Goal: Task Accomplishment & Management: Use online tool/utility

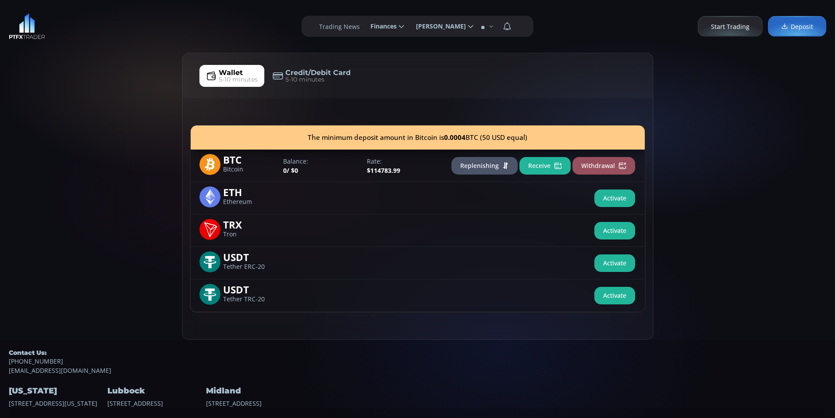
click at [118, 155] on div "Wallet 5-10 minutes Credit/Debit Card 5-10 minutes The minimum deposit amount i…" at bounding box center [417, 196] width 835 height 287
click at [538, 167] on button "Receive" at bounding box center [545, 166] width 51 height 18
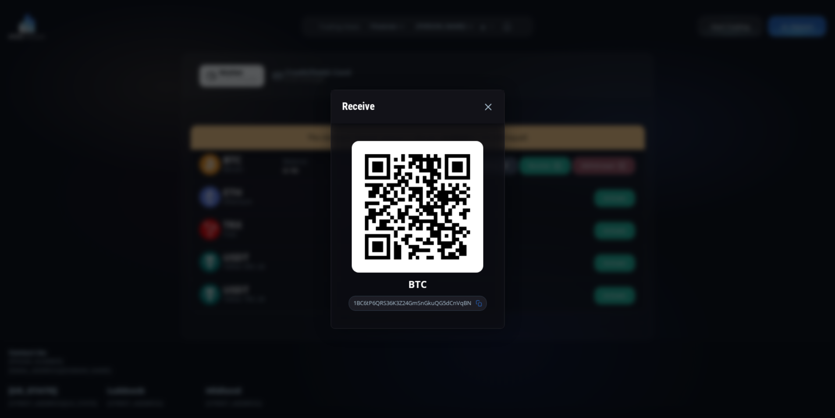
click at [481, 304] on icon at bounding box center [479, 303] width 6 height 6
click at [639, 189] on div "Receive BTC 1BC6tP6QRS36K3Z24GmSnGkuQG5dCnVqBN" at bounding box center [417, 209] width 835 height 418
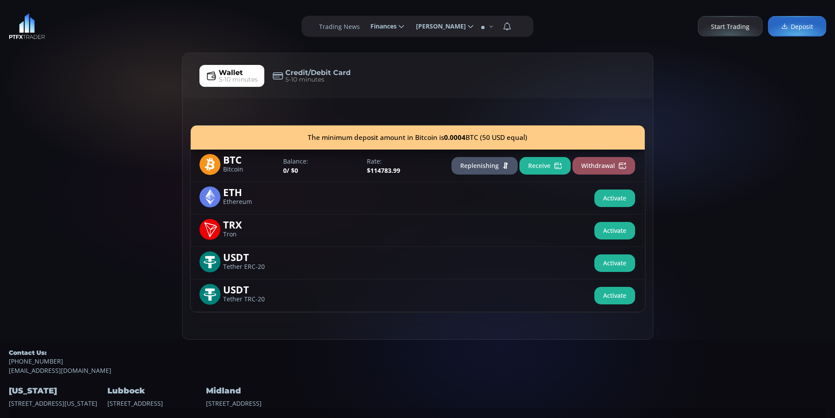
click at [547, 166] on button "Receive" at bounding box center [545, 166] width 51 height 18
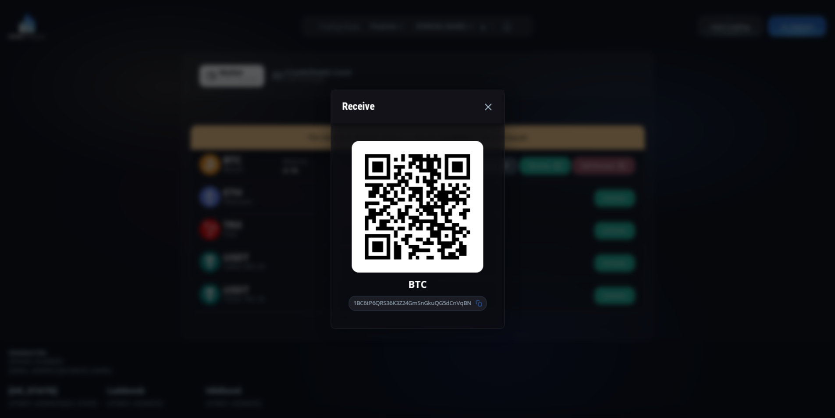
click at [171, 229] on div "Receive BTC 1BC6tP6QRS36K3Z24GmSnGkuQG5dCnVqBN" at bounding box center [417, 209] width 835 height 418
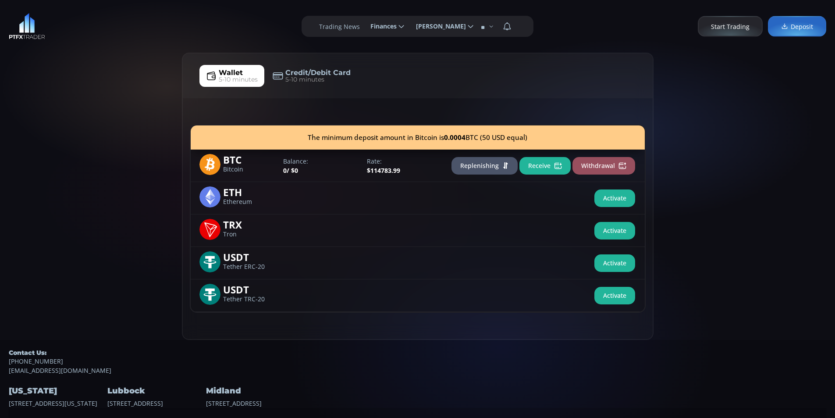
click at [543, 163] on button "Receive" at bounding box center [545, 166] width 51 height 18
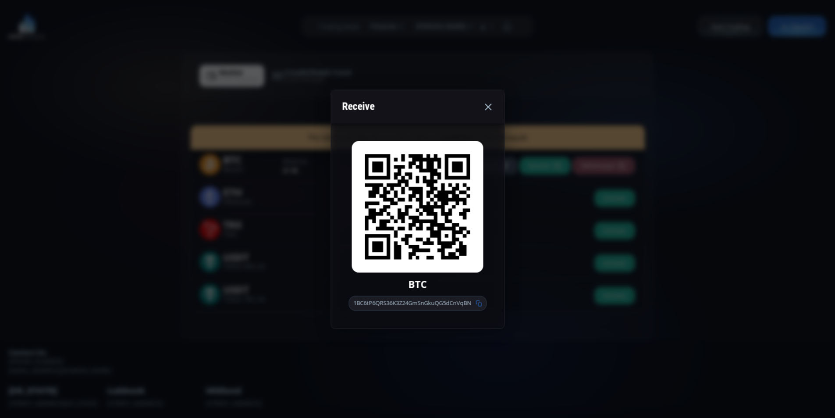
click at [481, 303] on use at bounding box center [479, 303] width 6 height 6
click at [478, 302] on icon at bounding box center [479, 303] width 6 height 6
